Goal: Find specific page/section: Find specific page/section

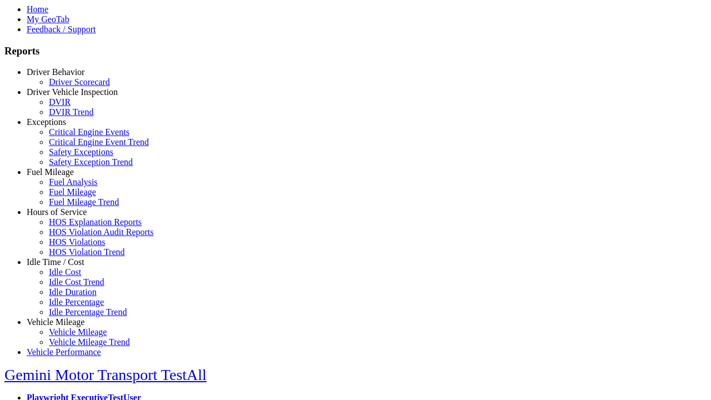
click at [64, 97] on link "Driver Vehicle Inspection" at bounding box center [72, 91] width 91 height 9
click at [72, 117] on link "DVIR Trend" at bounding box center [71, 111] width 44 height 9
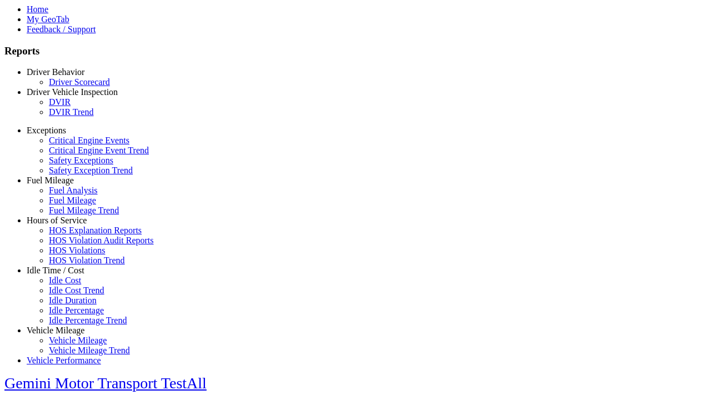
select select "**********"
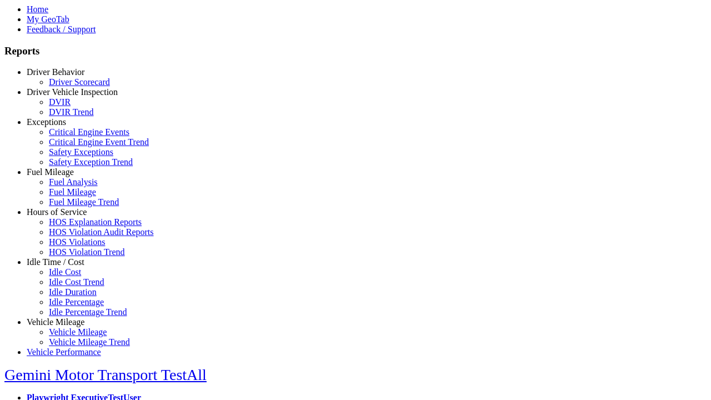
type input "**********"
